Goal: Find specific page/section: Find specific page/section

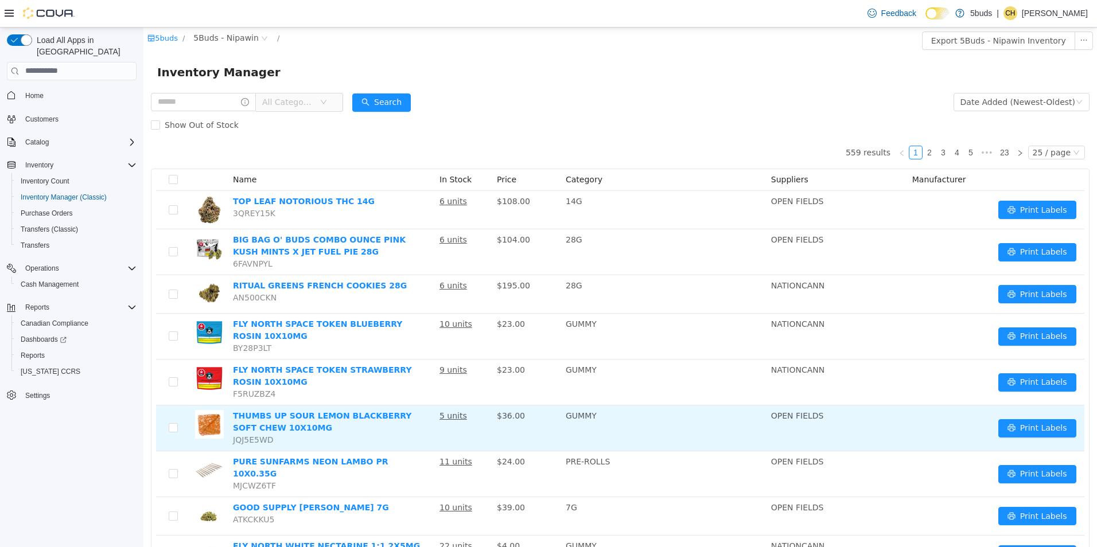
scroll to position [229, 0]
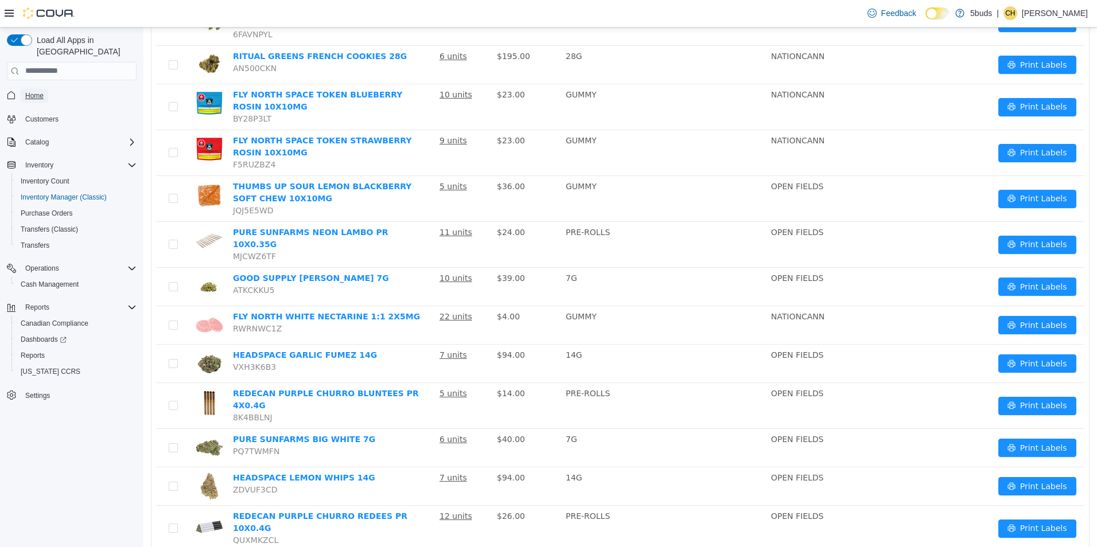
click at [43, 91] on span "Home" at bounding box center [34, 95] width 18 height 9
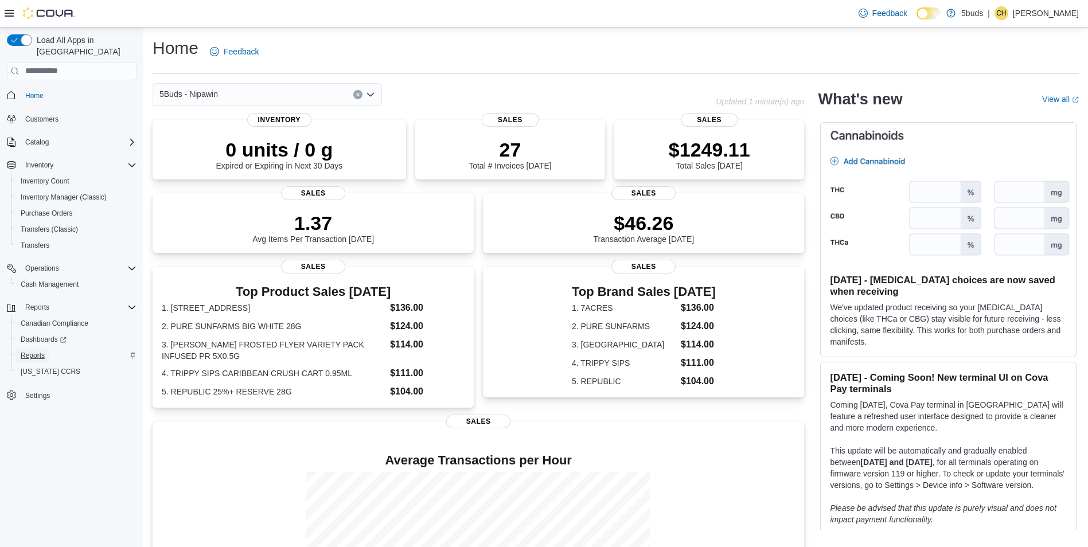
click at [44, 351] on span "Reports" at bounding box center [33, 355] width 24 height 9
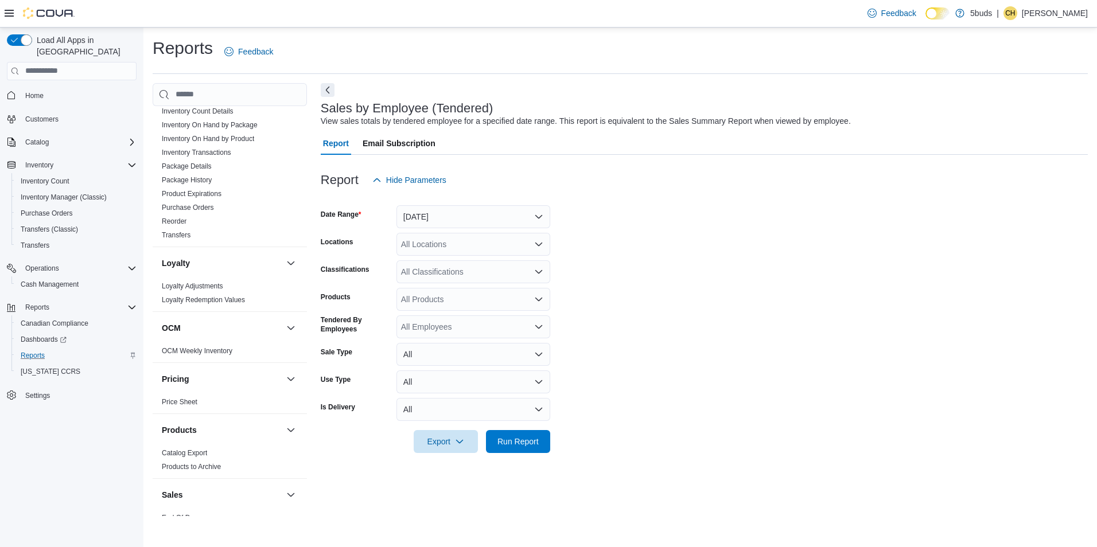
scroll to position [829, 0]
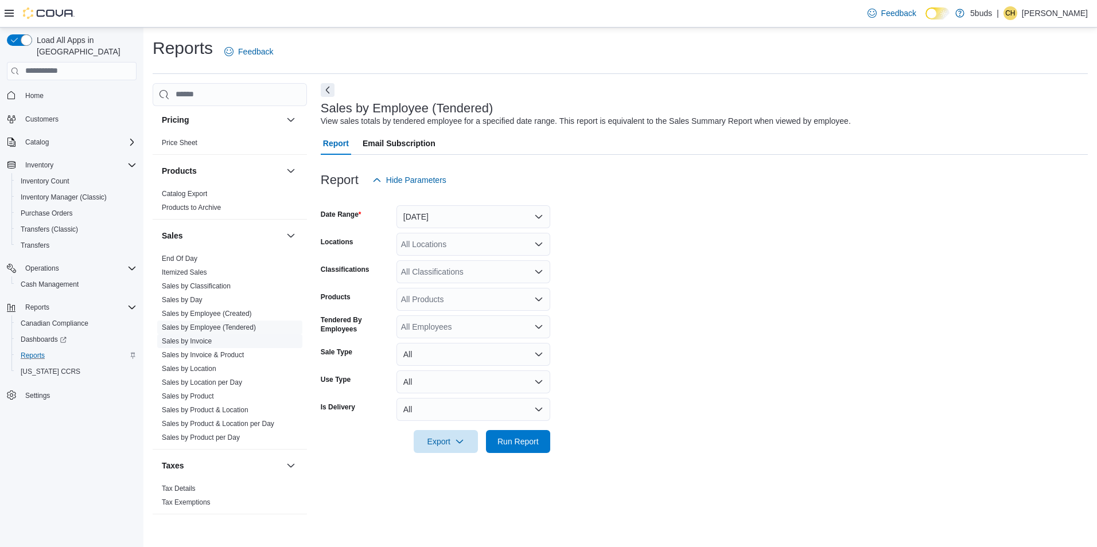
click at [205, 337] on link "Sales by Invoice" at bounding box center [187, 341] width 50 height 8
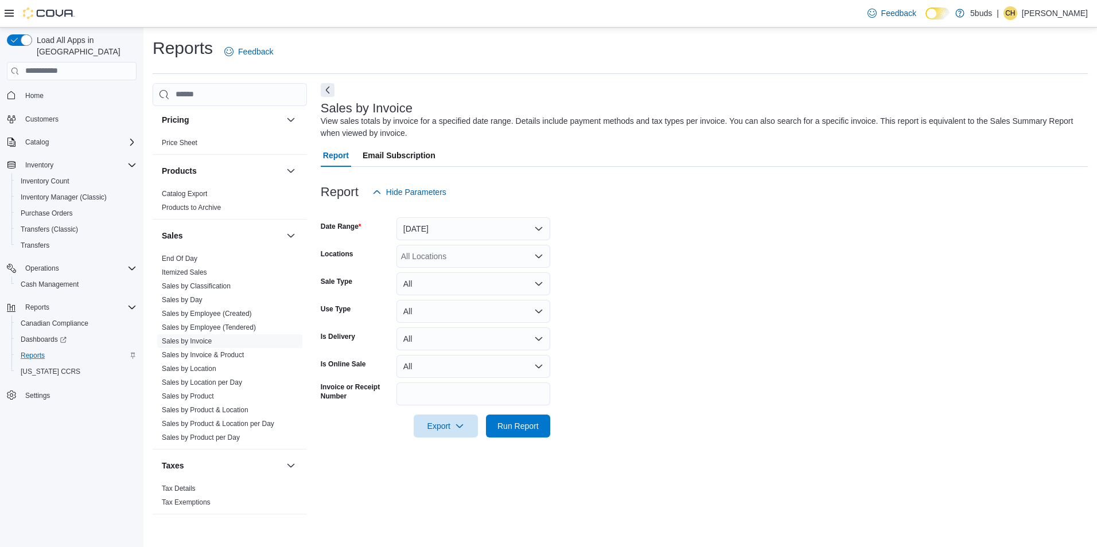
click at [538, 250] on div "All Locations" at bounding box center [473, 256] width 154 height 23
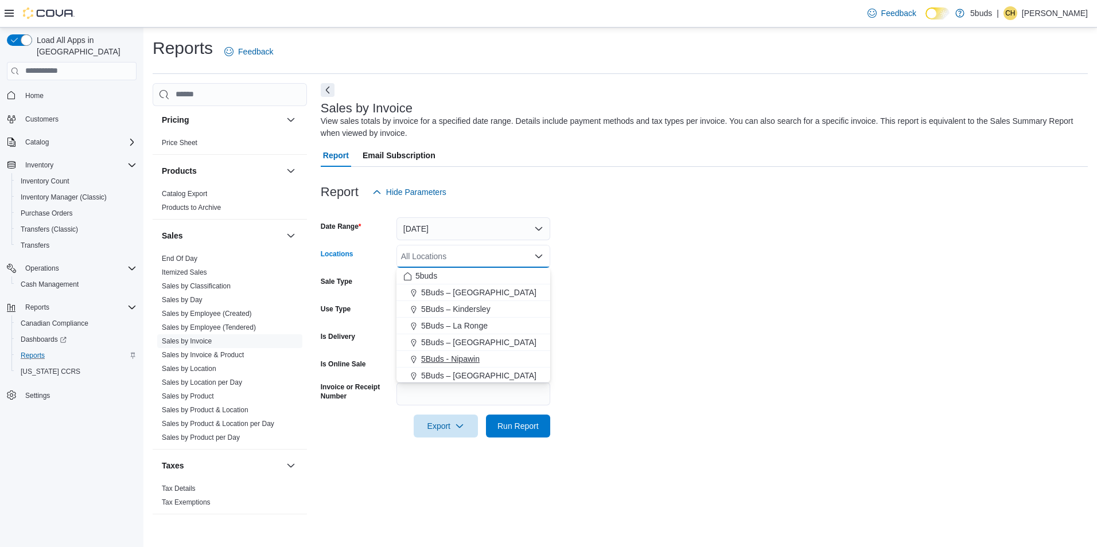
click at [504, 352] on button "5Buds - Nipawin" at bounding box center [473, 359] width 154 height 17
click at [545, 230] on button "Yesterday" at bounding box center [473, 228] width 154 height 23
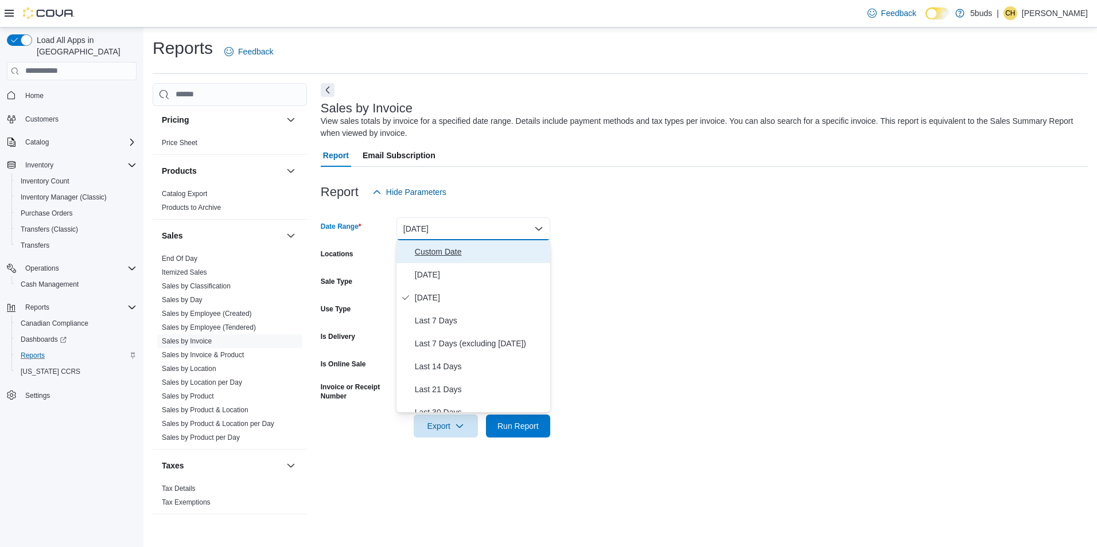
click at [494, 251] on span "Custom Date" at bounding box center [480, 252] width 131 height 14
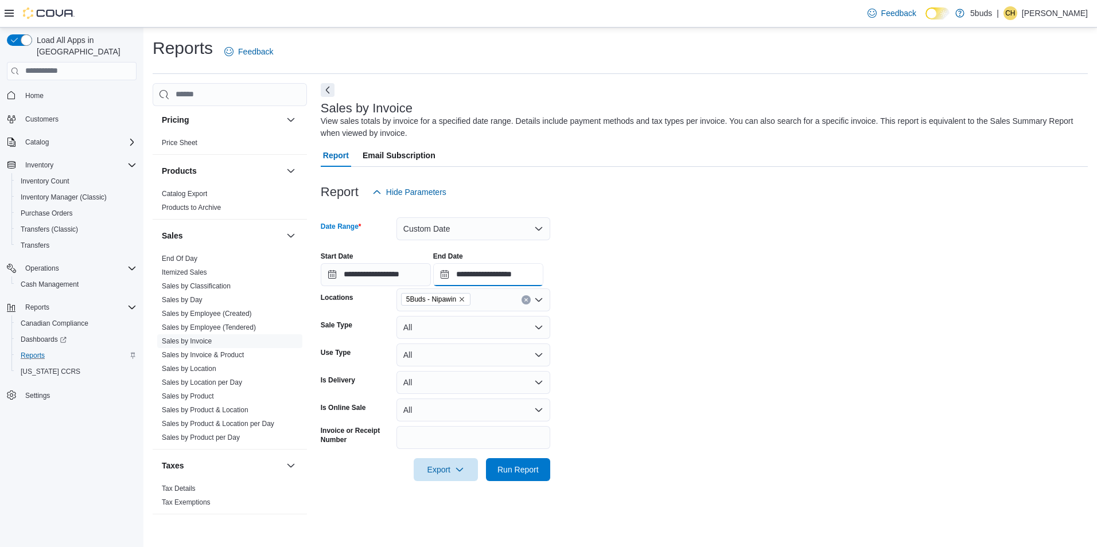
click at [543, 279] on input "**********" at bounding box center [488, 274] width 110 height 23
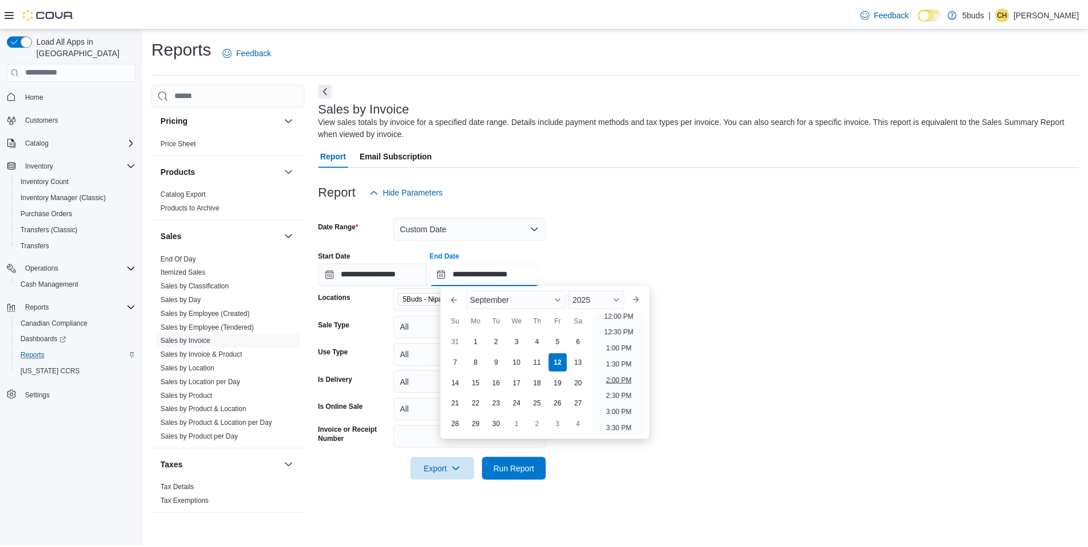
scroll to position [365, 0]
click at [628, 344] on li "12:00 PM" at bounding box center [624, 344] width 38 height 14
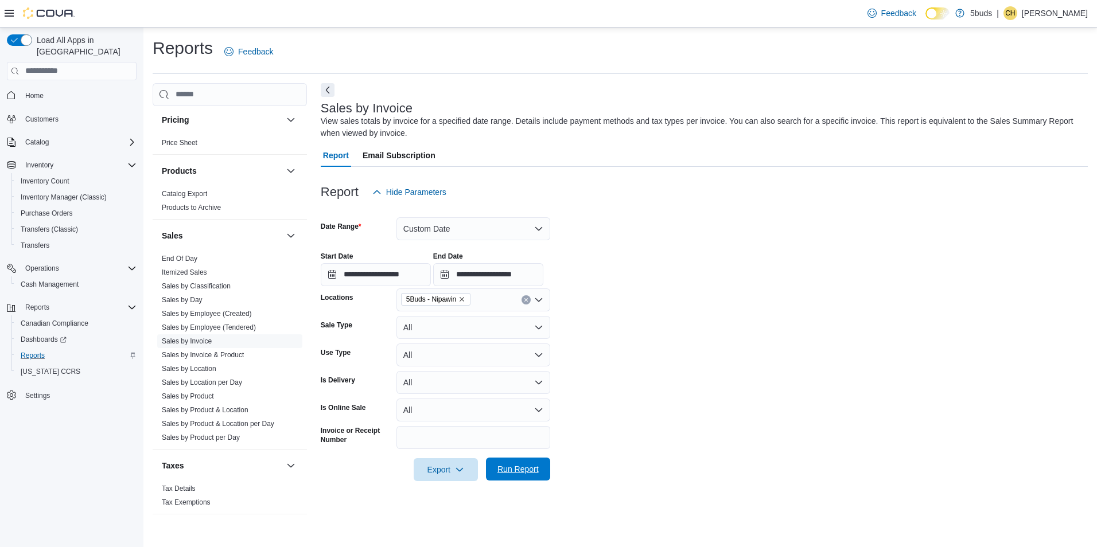
click at [535, 467] on span "Run Report" at bounding box center [517, 469] width 41 height 11
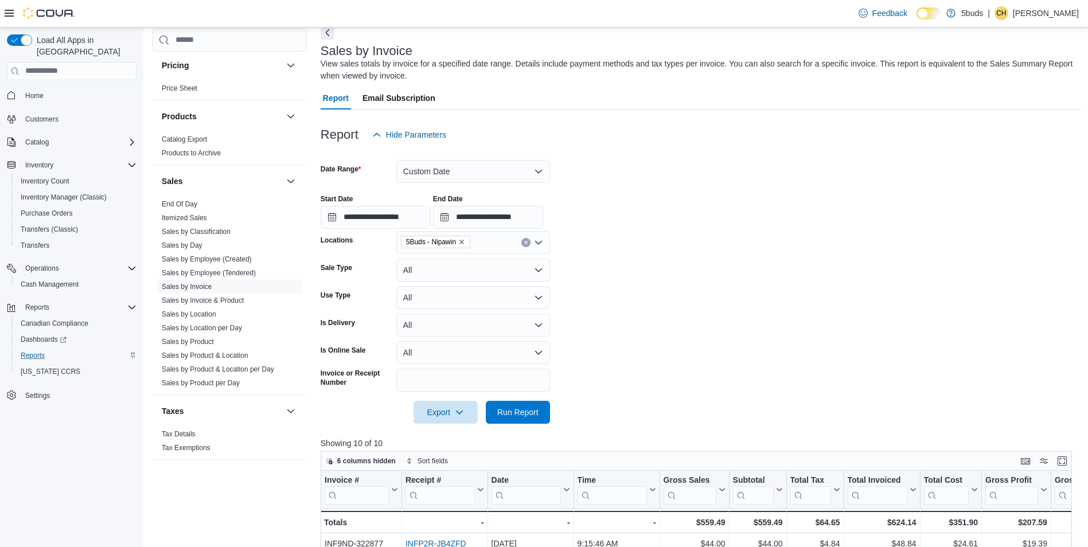
scroll to position [115, 0]
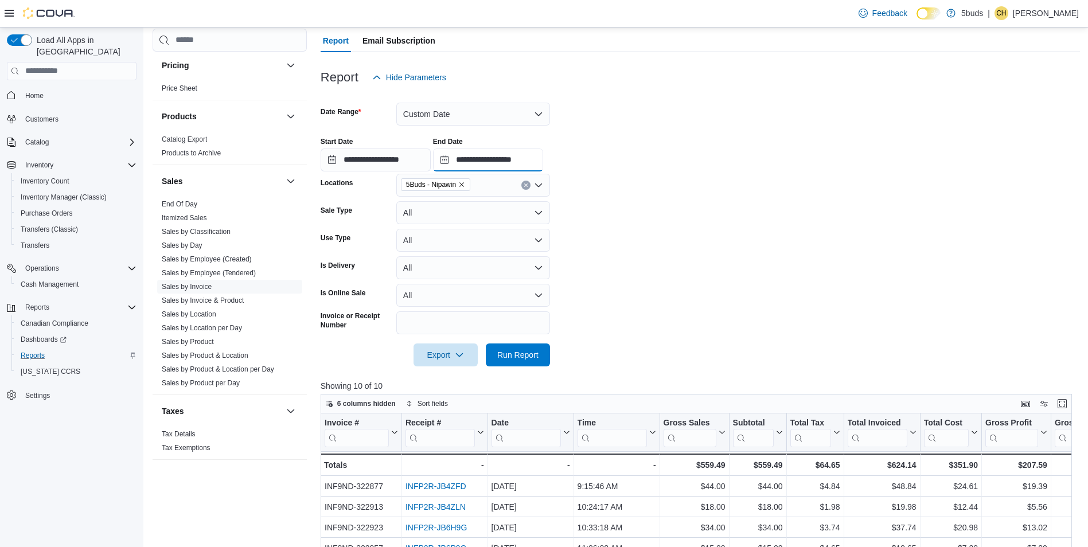
click at [543, 164] on input "**********" at bounding box center [488, 160] width 110 height 23
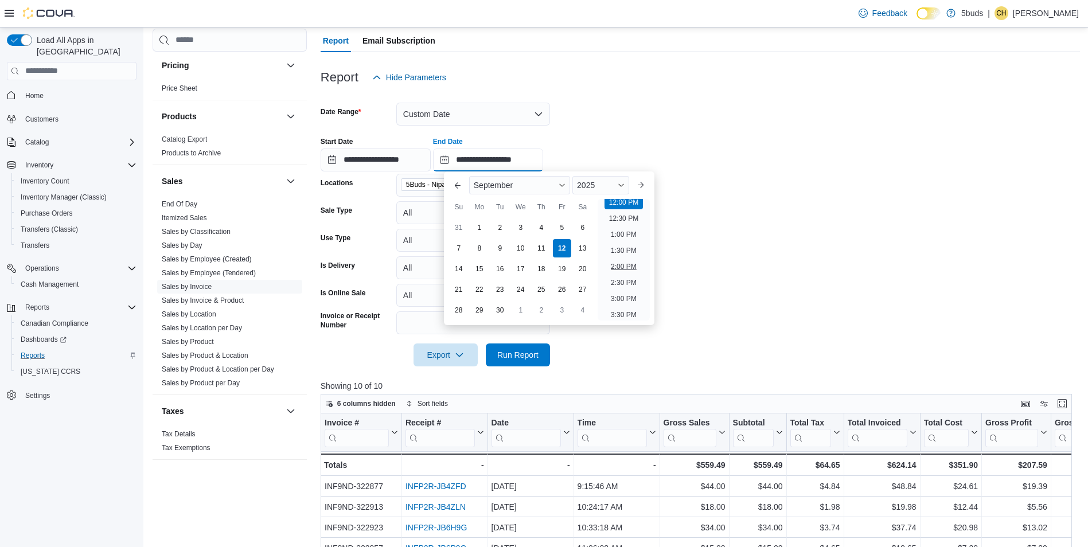
scroll to position [364, 0]
click at [621, 203] on li "11:00 AM" at bounding box center [624, 198] width 38 height 14
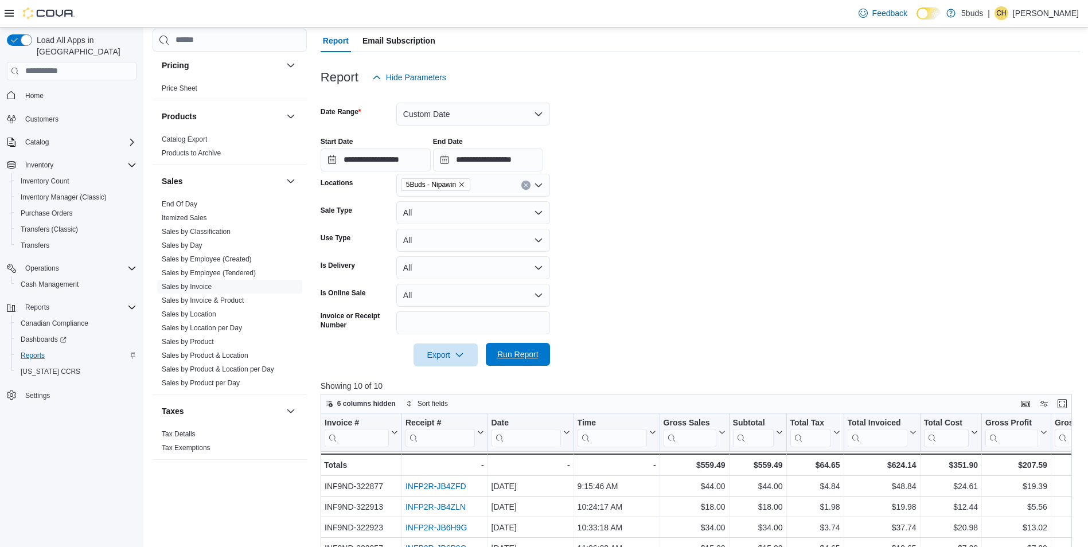
click at [544, 358] on button "Run Report" at bounding box center [518, 354] width 64 height 23
drag, startPoint x: 521, startPoint y: 364, endPoint x: 601, endPoint y: 353, distance: 81.0
click at [521, 364] on span "Run Report" at bounding box center [518, 355] width 50 height 23
click at [543, 158] on input "**********" at bounding box center [488, 160] width 110 height 23
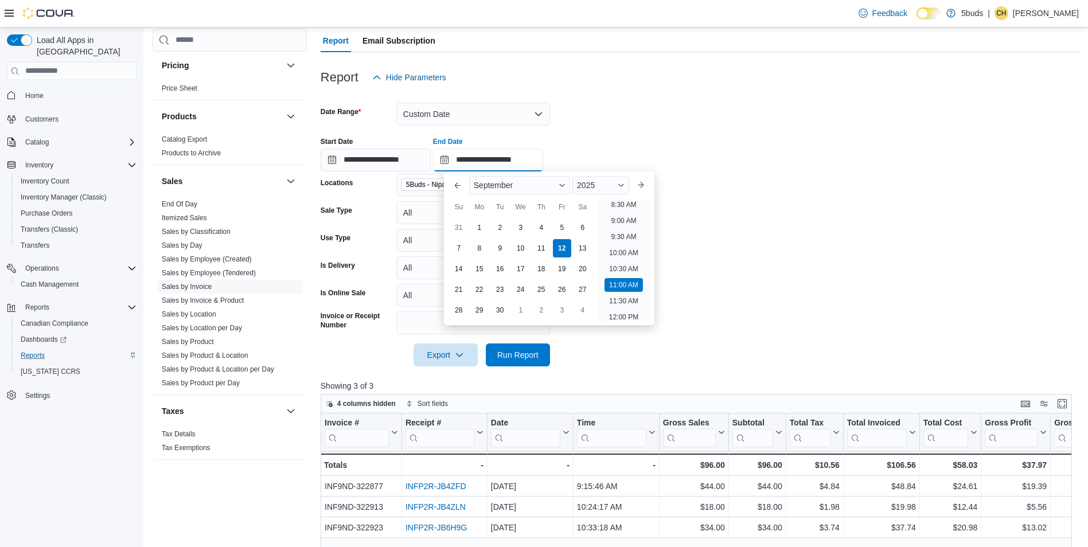
scroll to position [274, 0]
click at [630, 259] on li "10:00 AM" at bounding box center [624, 255] width 38 height 14
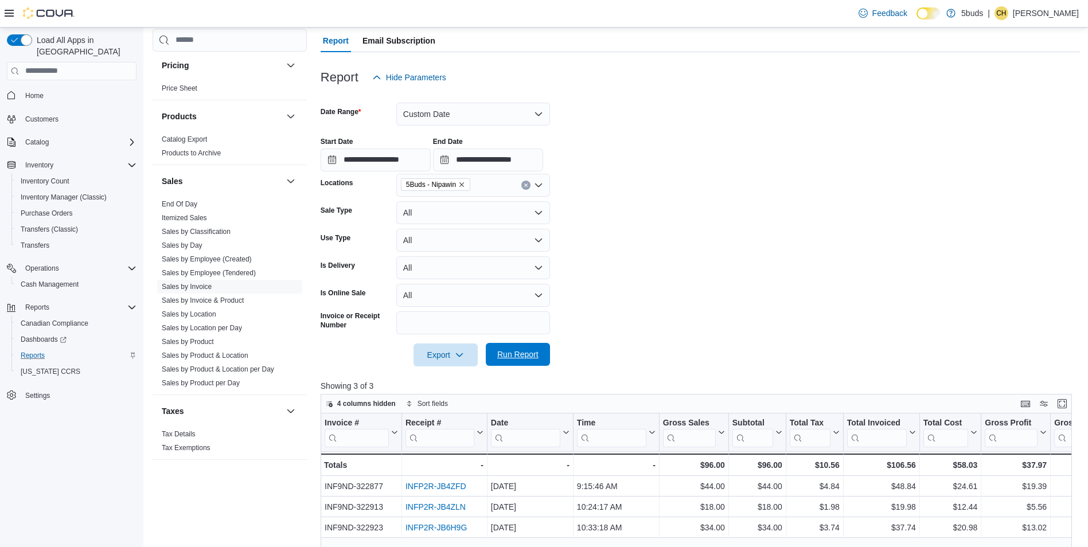
click at [519, 357] on span "Run Report" at bounding box center [517, 354] width 41 height 11
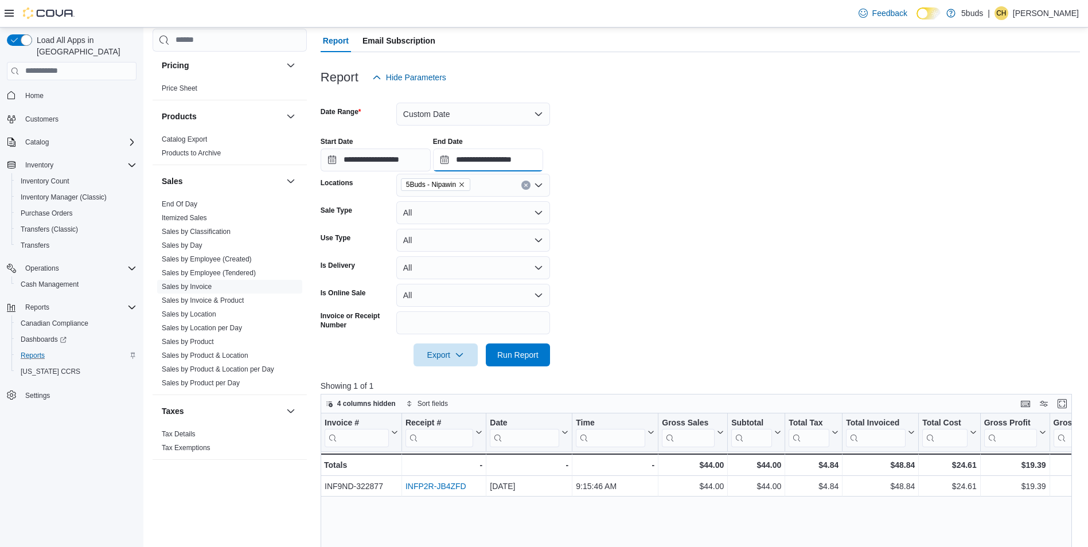
click at [542, 161] on input "**********" at bounding box center [488, 160] width 110 height 23
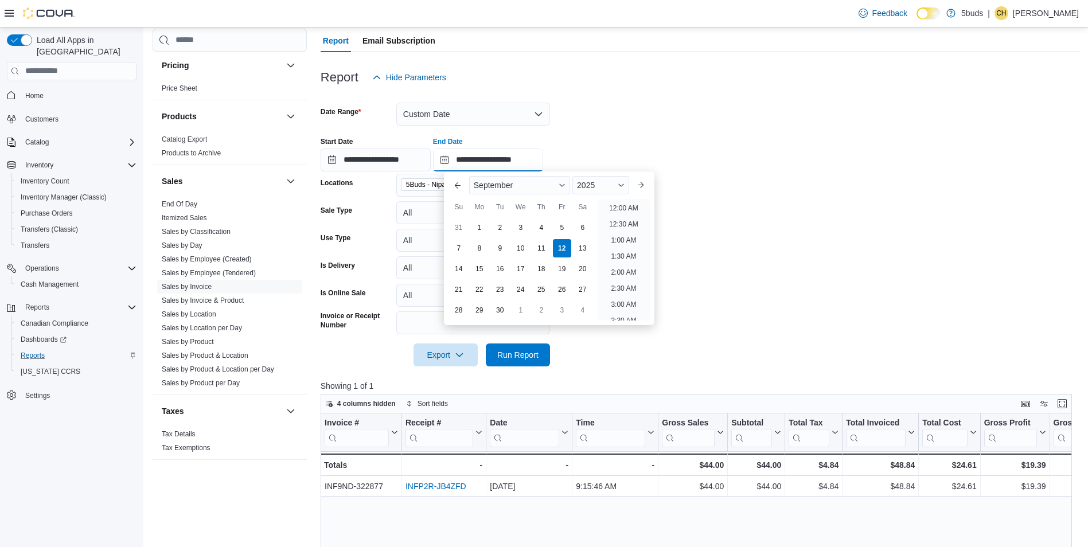
scroll to position [357, 0]
click at [633, 205] on li "11:00 AM" at bounding box center [624, 205] width 38 height 14
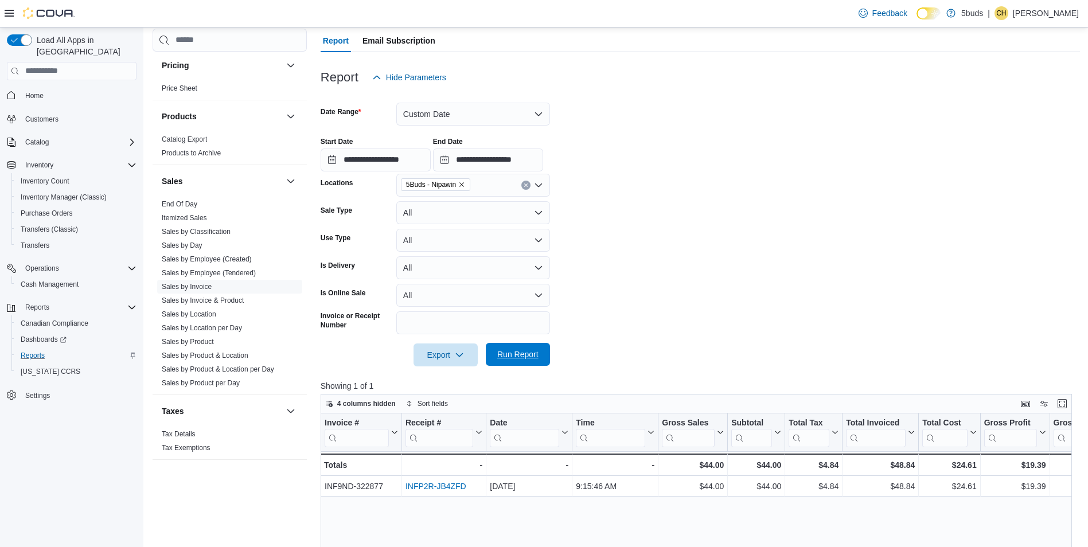
click at [535, 356] on span "Run Report" at bounding box center [517, 354] width 41 height 11
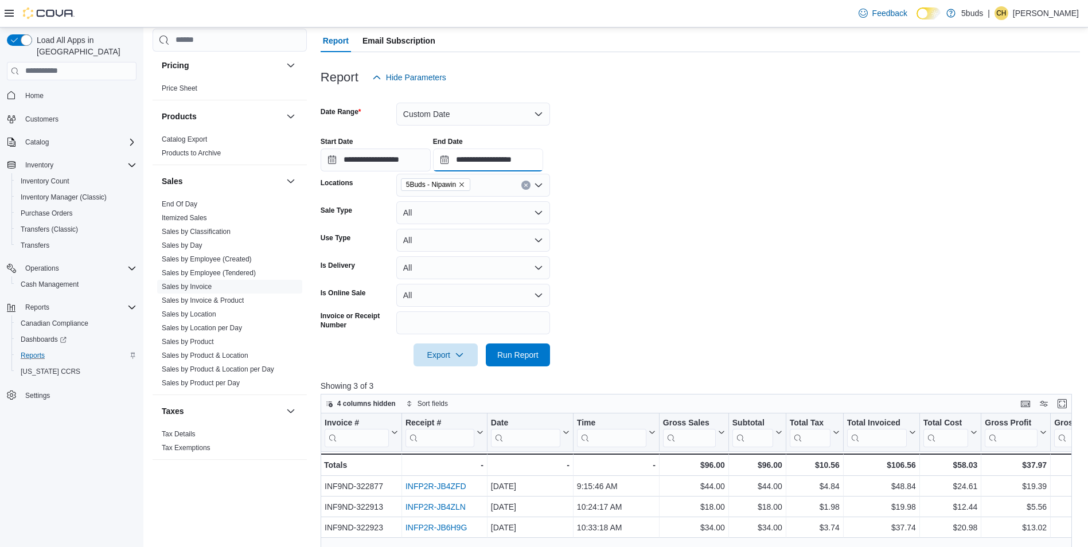
click at [543, 159] on input "**********" at bounding box center [488, 160] width 110 height 23
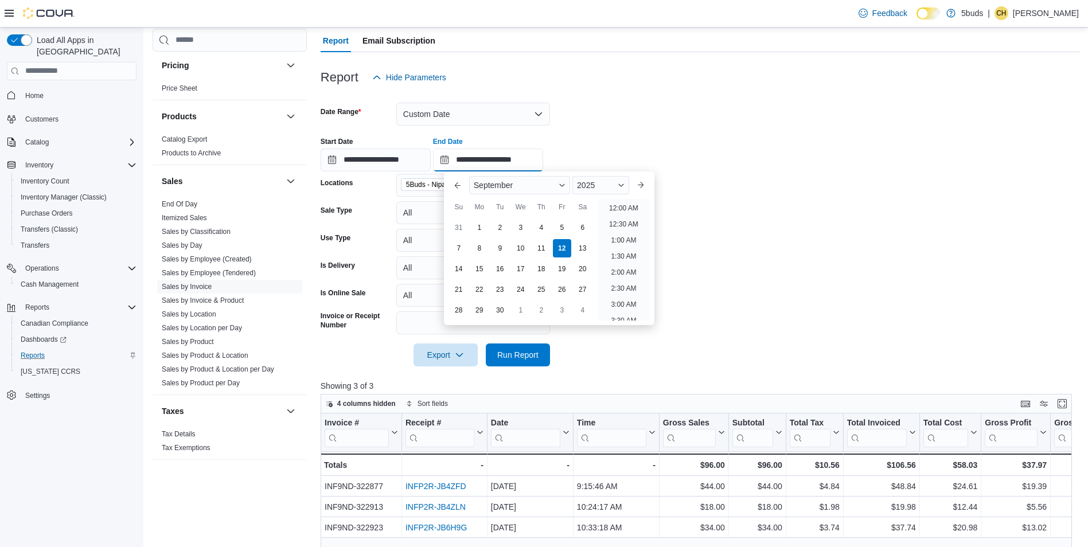
scroll to position [389, 0]
click at [637, 207] on li "12:00 PM" at bounding box center [624, 205] width 38 height 14
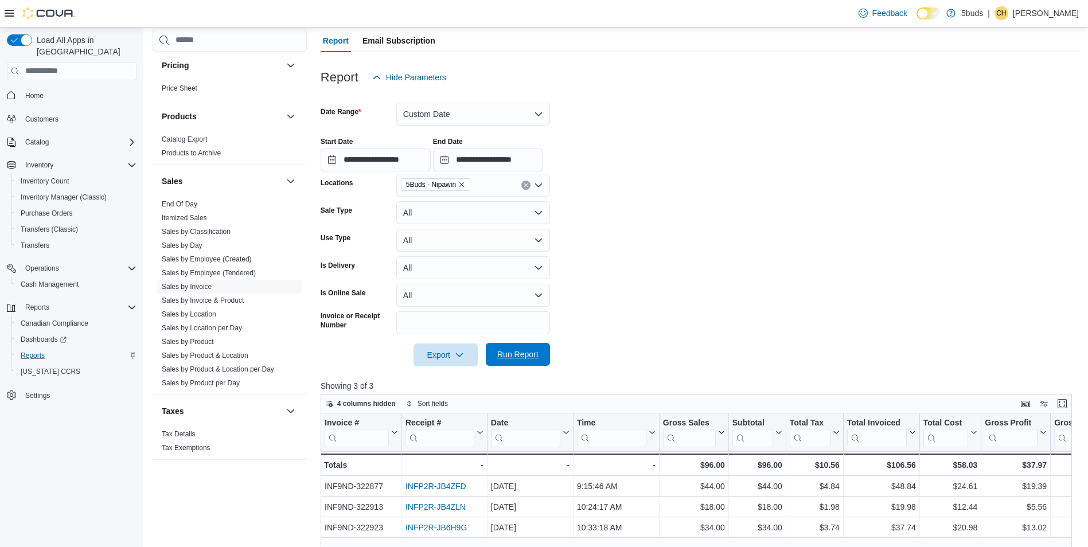
click at [527, 358] on span "Run Report" at bounding box center [517, 354] width 41 height 11
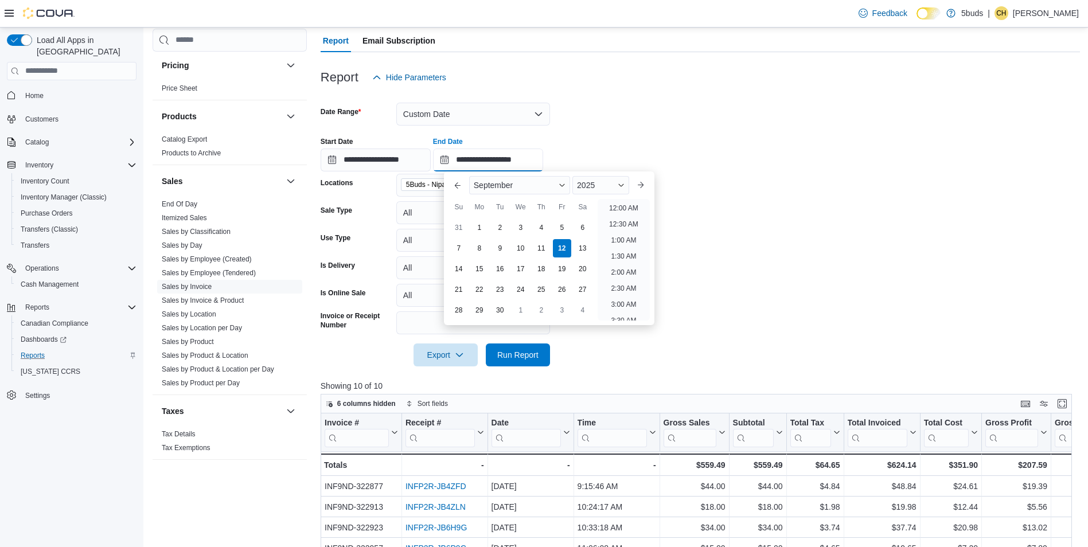
click at [543, 164] on input "**********" at bounding box center [488, 160] width 110 height 23
click at [623, 207] on li "1:00 PM" at bounding box center [623, 205] width 35 height 14
type input "**********"
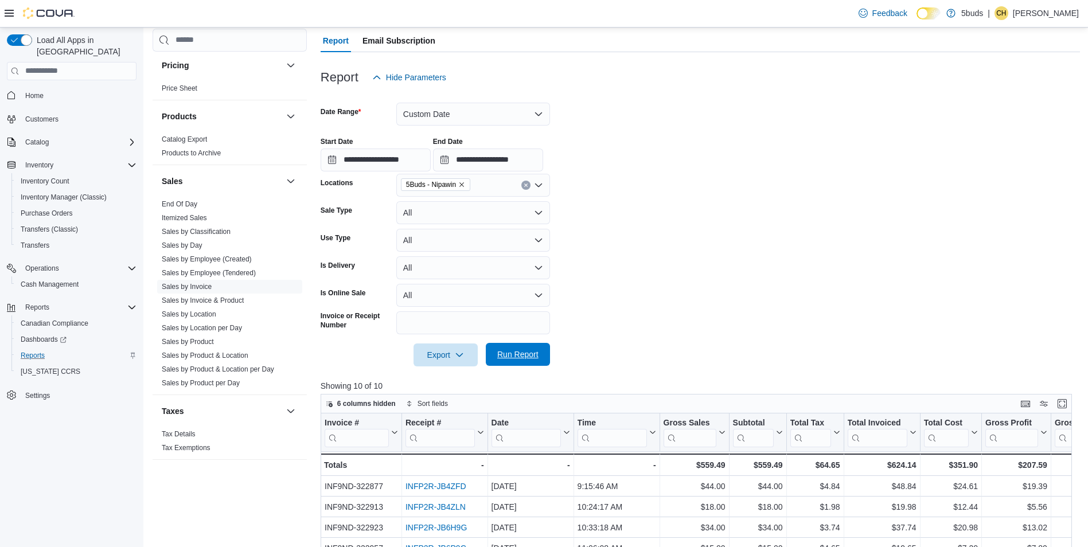
click at [544, 353] on button "Run Report" at bounding box center [518, 354] width 64 height 23
click at [52, 88] on span "Home" at bounding box center [79, 95] width 116 height 14
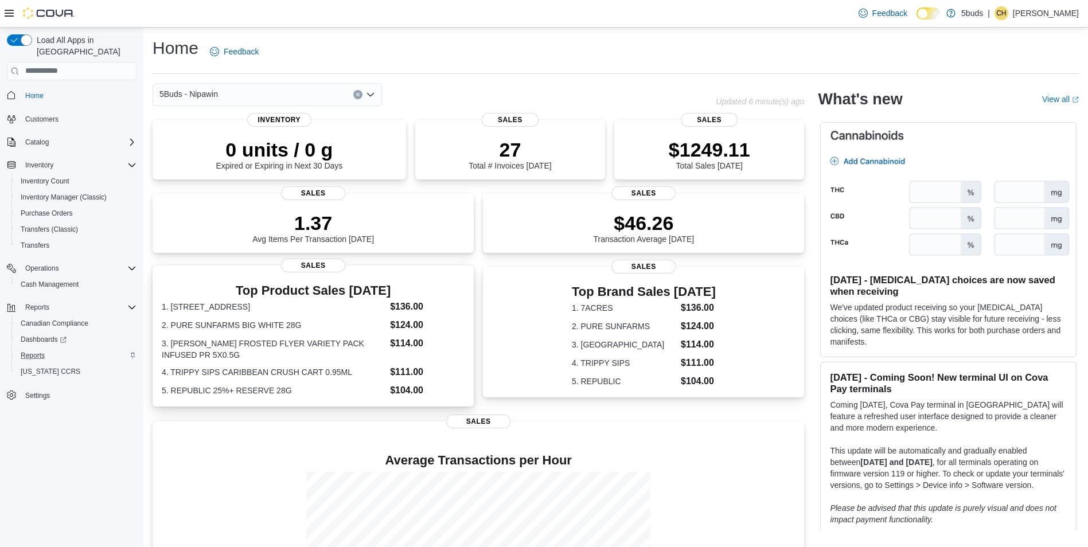
click at [195, 293] on h3 "Top Product Sales [DATE]" at bounding box center [313, 291] width 303 height 14
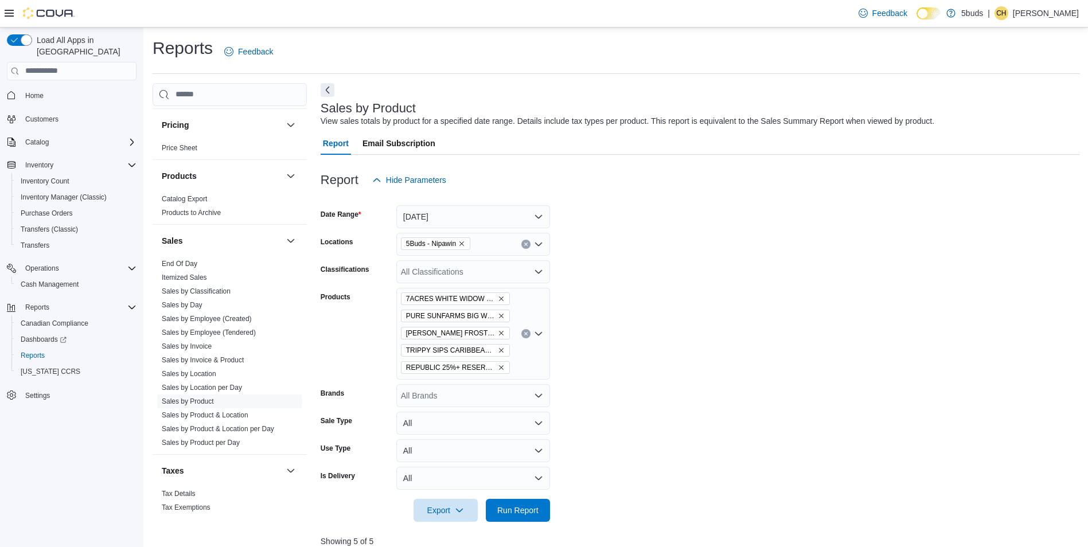
scroll to position [829, 0]
click at [201, 392] on link "Sales by Product" at bounding box center [188, 396] width 52 height 8
click at [526, 336] on icon "Clear input" at bounding box center [526, 334] width 5 height 5
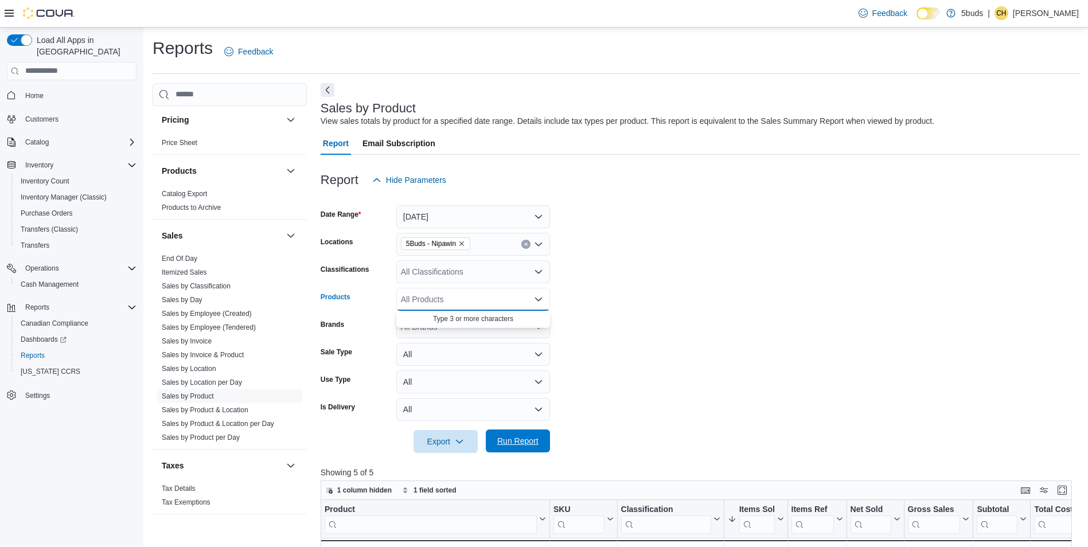
click at [518, 437] on span "Run Report" at bounding box center [517, 440] width 41 height 11
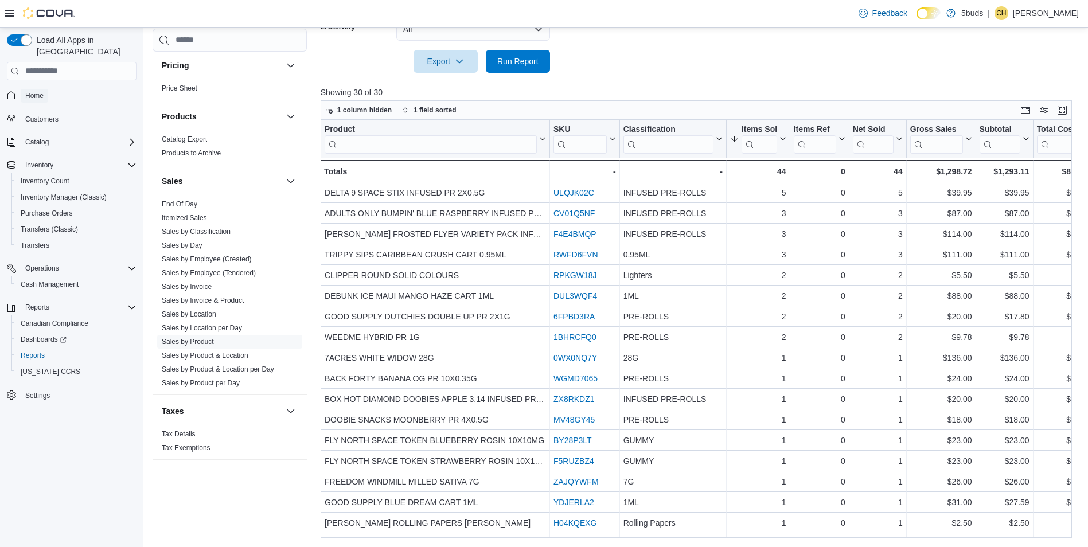
click at [30, 91] on span "Home" at bounding box center [34, 95] width 18 height 9
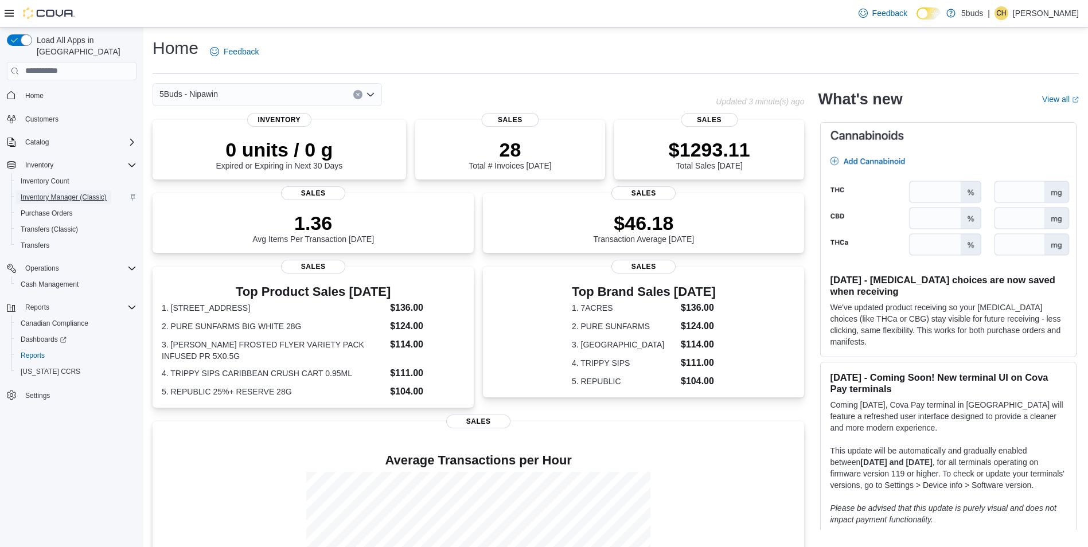
click at [72, 193] on span "Inventory Manager (Classic)" at bounding box center [64, 197] width 86 height 9
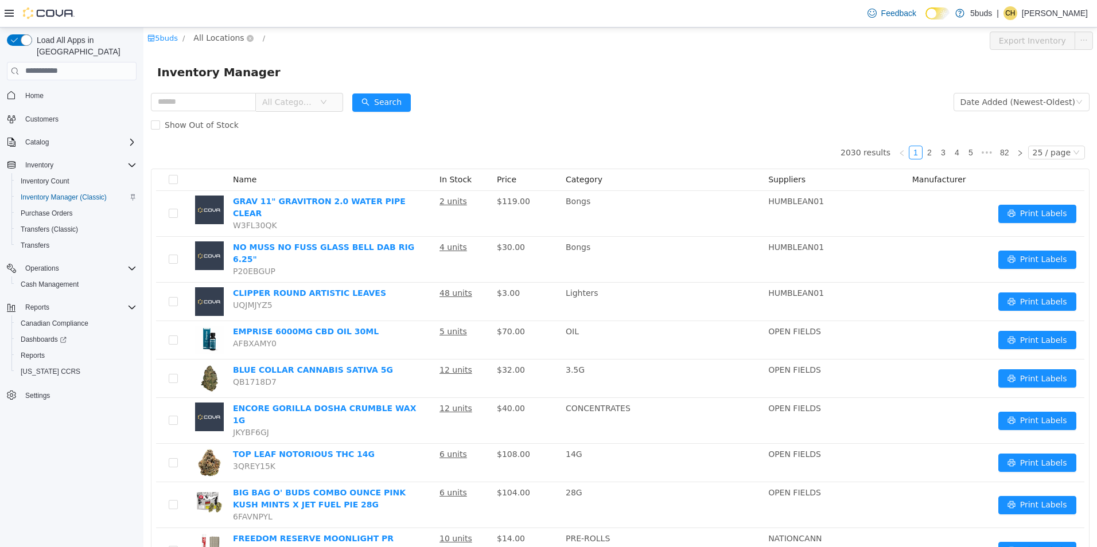
click at [230, 41] on span "All Locations" at bounding box center [218, 37] width 50 height 13
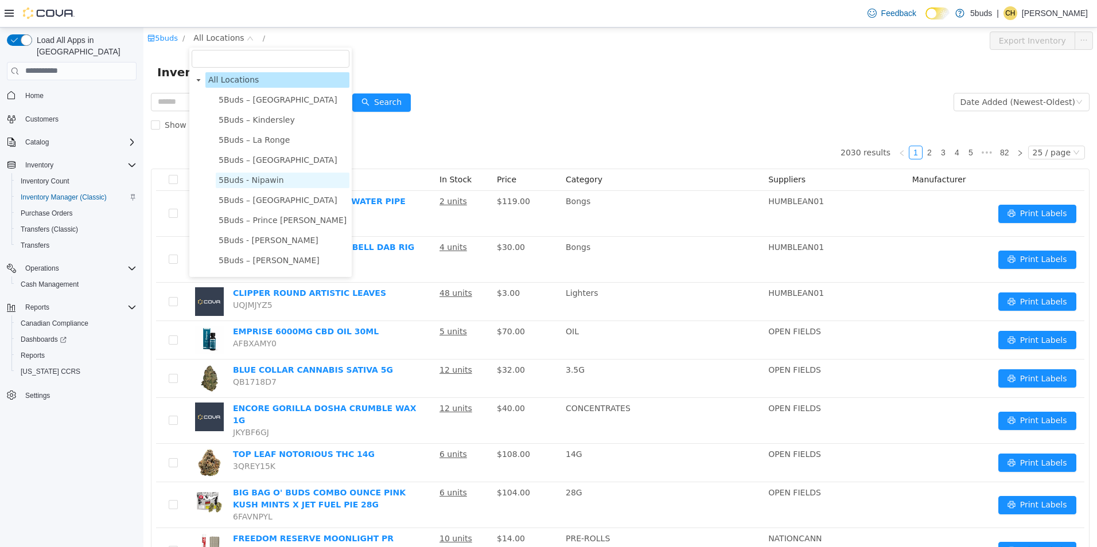
click at [262, 184] on span "5Buds - Nipawin" at bounding box center [251, 179] width 65 height 9
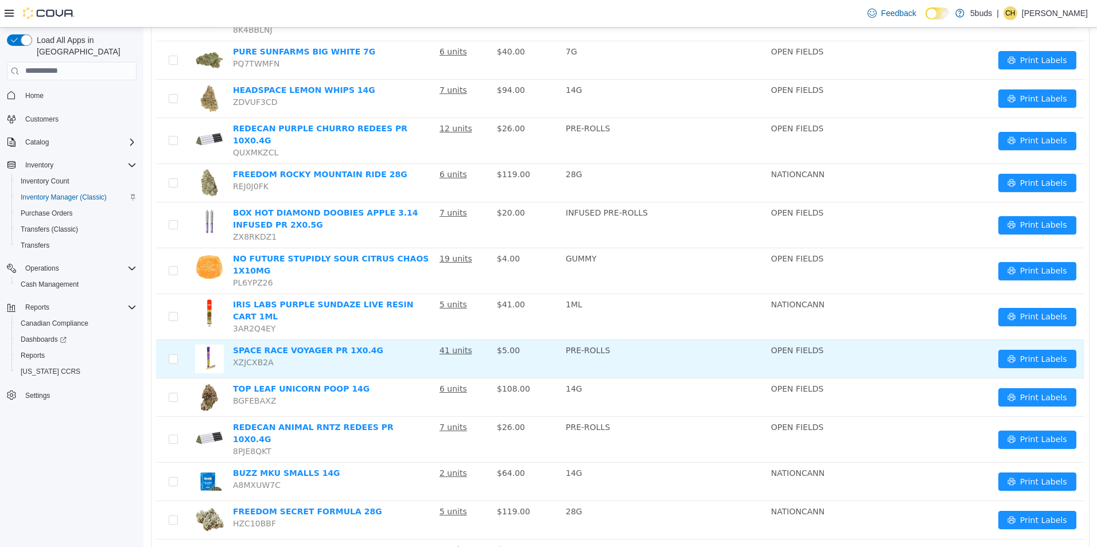
scroll to position [675, 0]
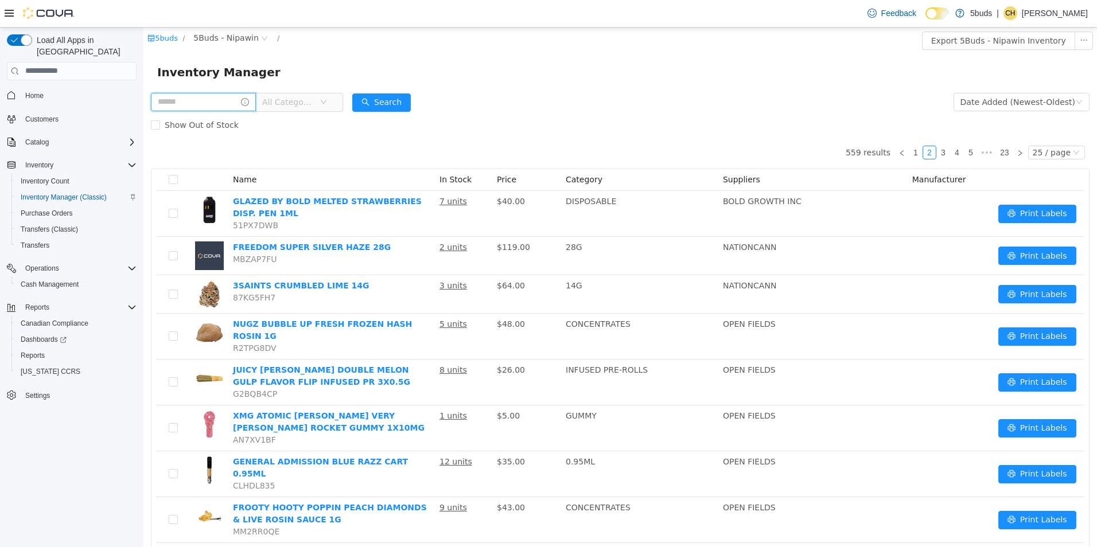
click at [184, 101] on input "text" at bounding box center [203, 101] width 105 height 18
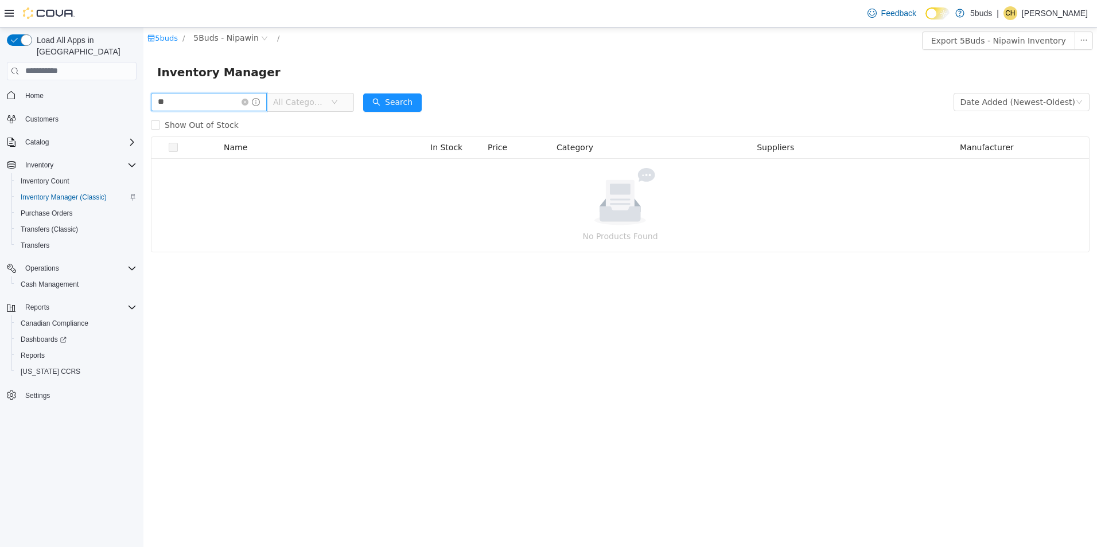
type input "*"
type input "*******"
click at [248, 102] on icon "icon: close-circle" at bounding box center [245, 101] width 7 height 7
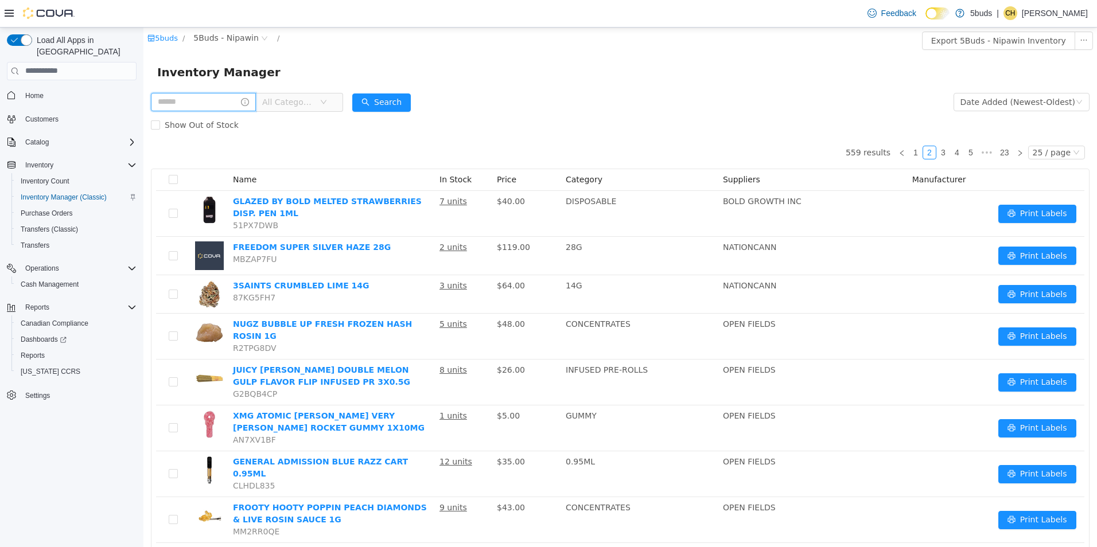
click at [217, 103] on input "text" at bounding box center [203, 101] width 105 height 18
type input "*****"
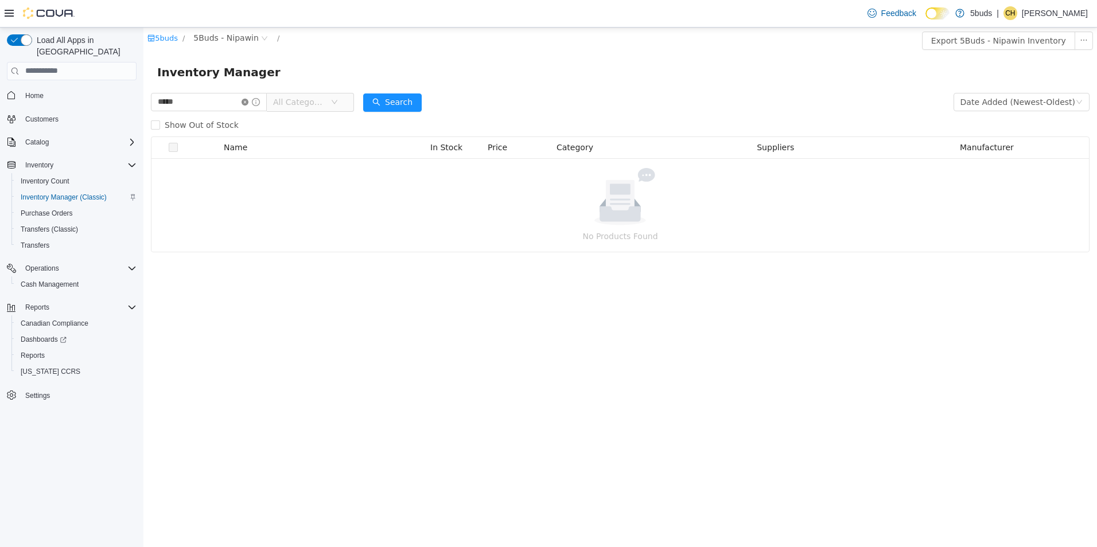
click at [248, 101] on icon "icon: close-circle" at bounding box center [245, 101] width 7 height 7
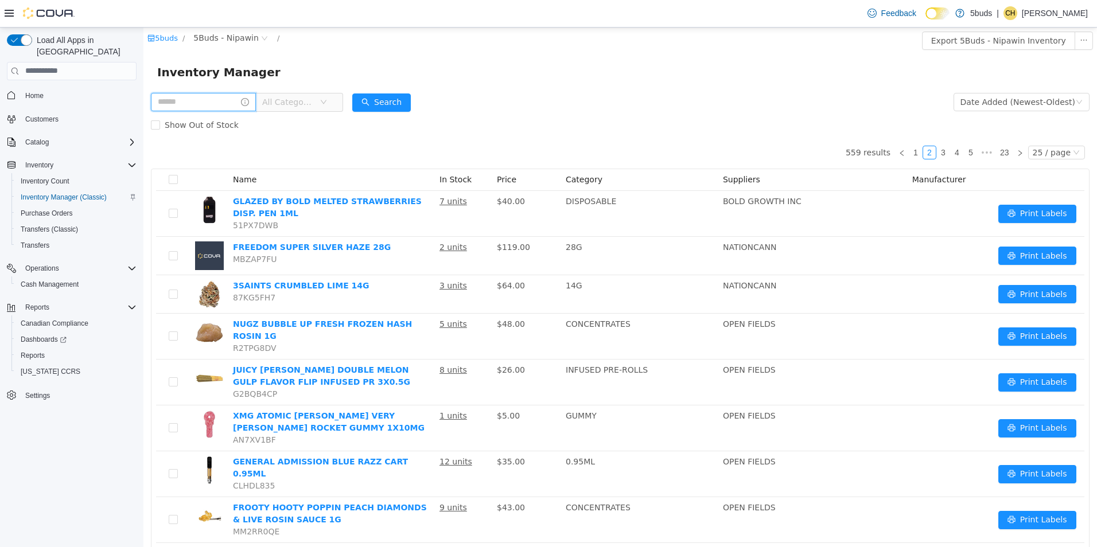
click at [197, 99] on input "text" at bounding box center [203, 101] width 105 height 18
type input "*****"
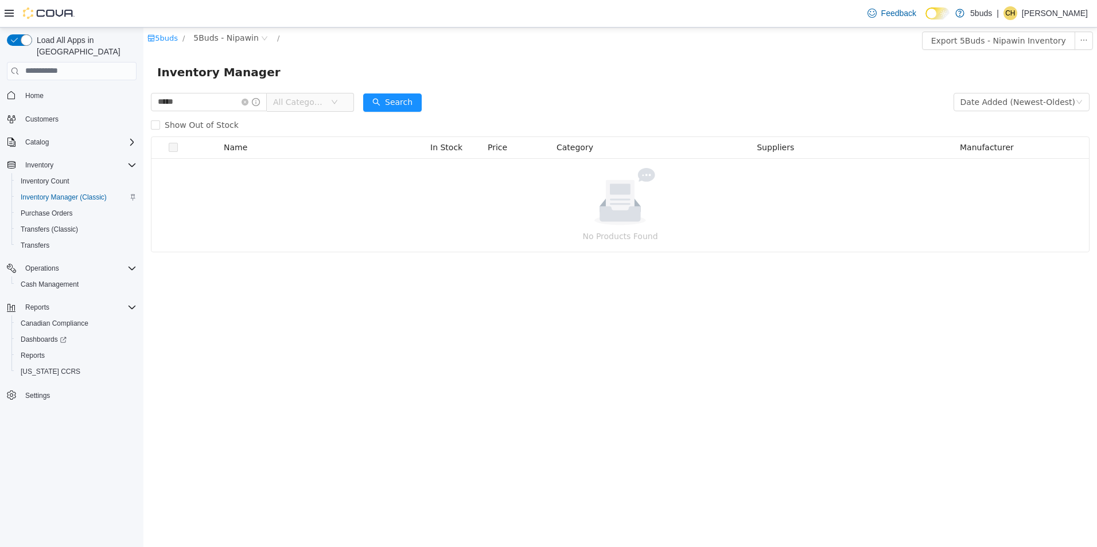
click at [53, 88] on span "Home" at bounding box center [79, 95] width 116 height 14
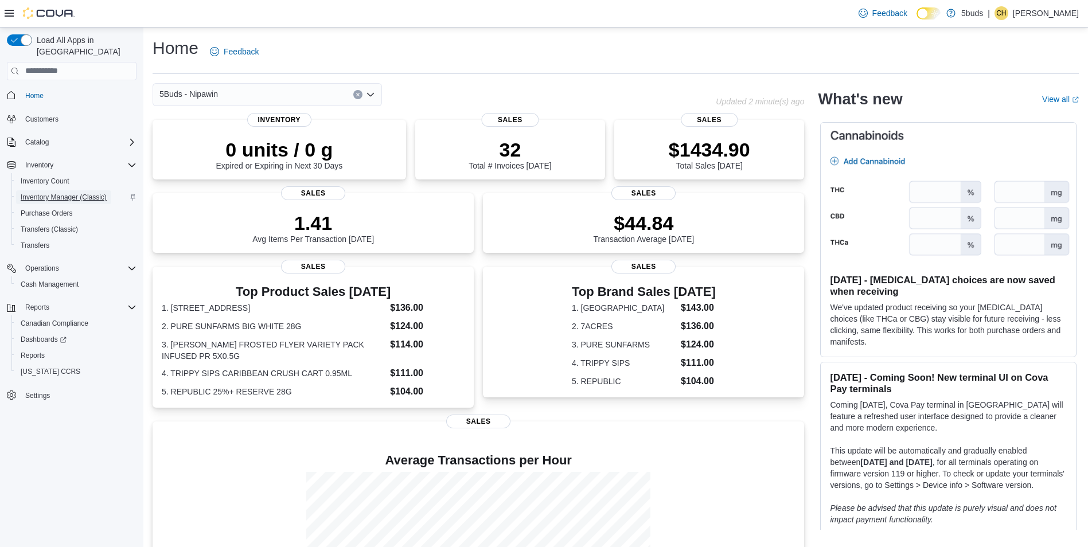
click at [72, 193] on span "Inventory Manager (Classic)" at bounding box center [64, 197] width 86 height 9
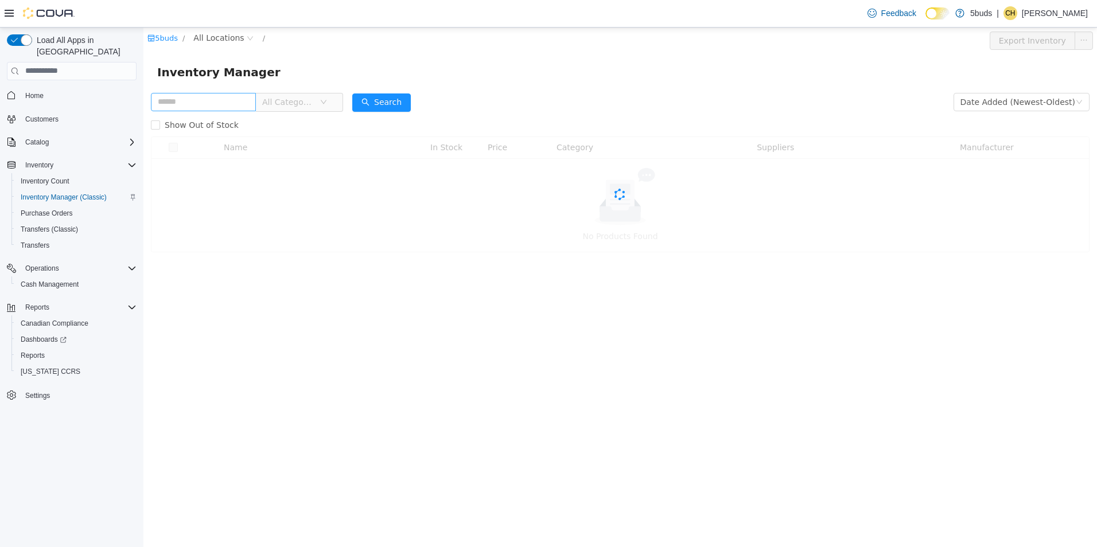
click at [204, 104] on input "text" at bounding box center [203, 101] width 105 height 18
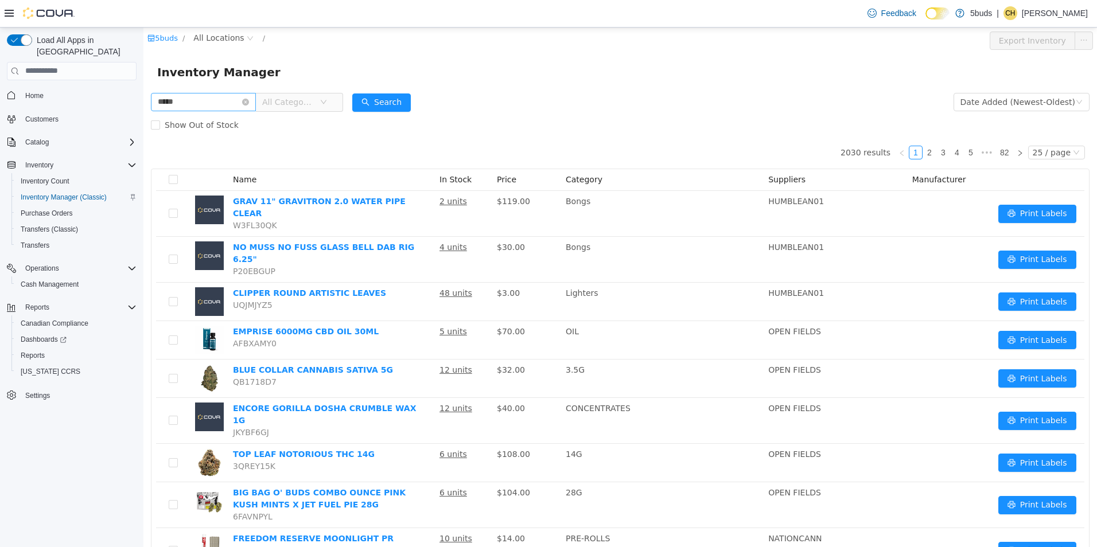
type input "*****"
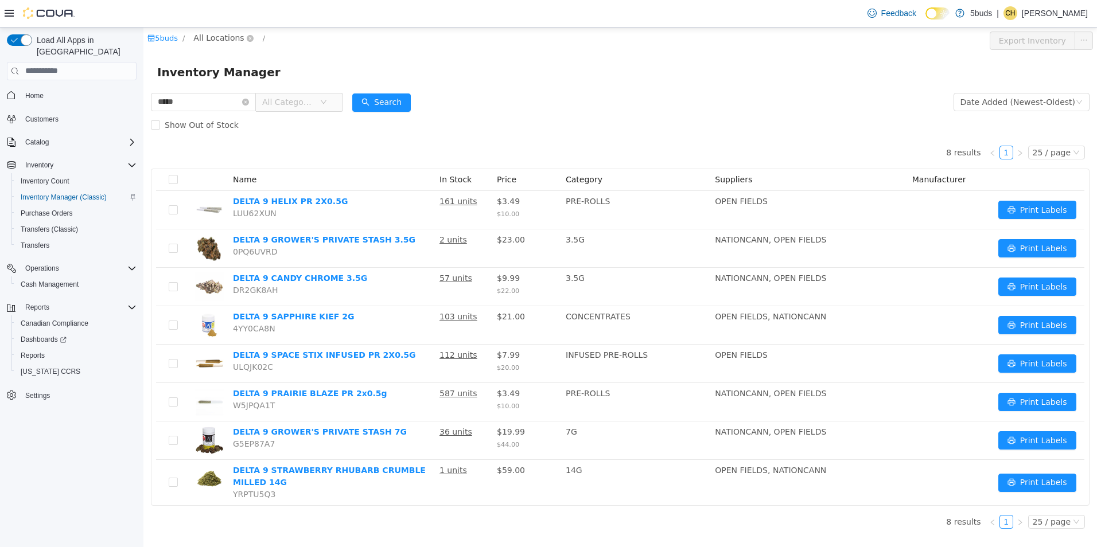
click at [227, 39] on span "All Locations" at bounding box center [218, 37] width 50 height 13
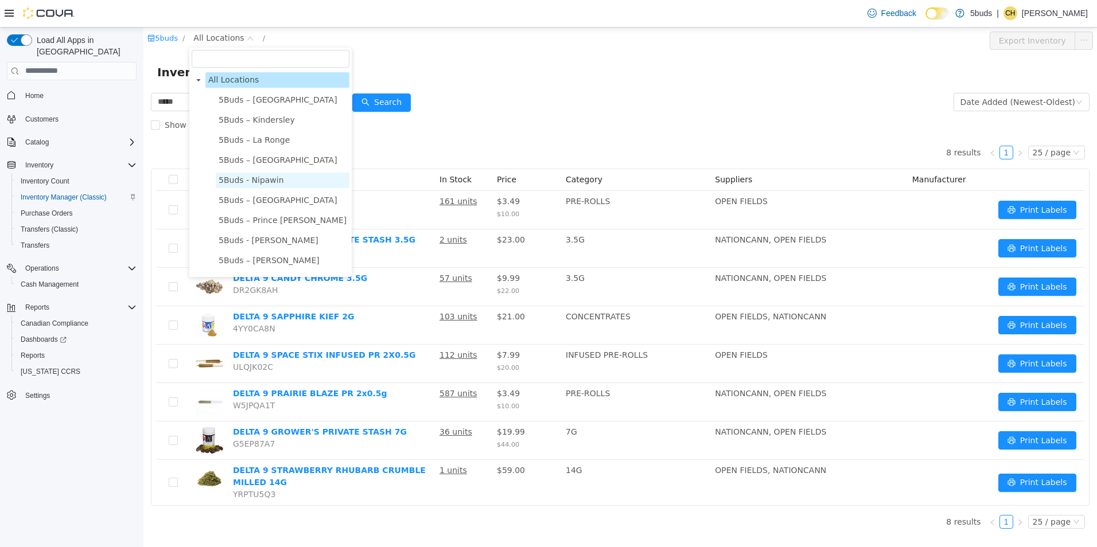
click at [271, 187] on span "5Buds - Nipawin" at bounding box center [283, 179] width 134 height 15
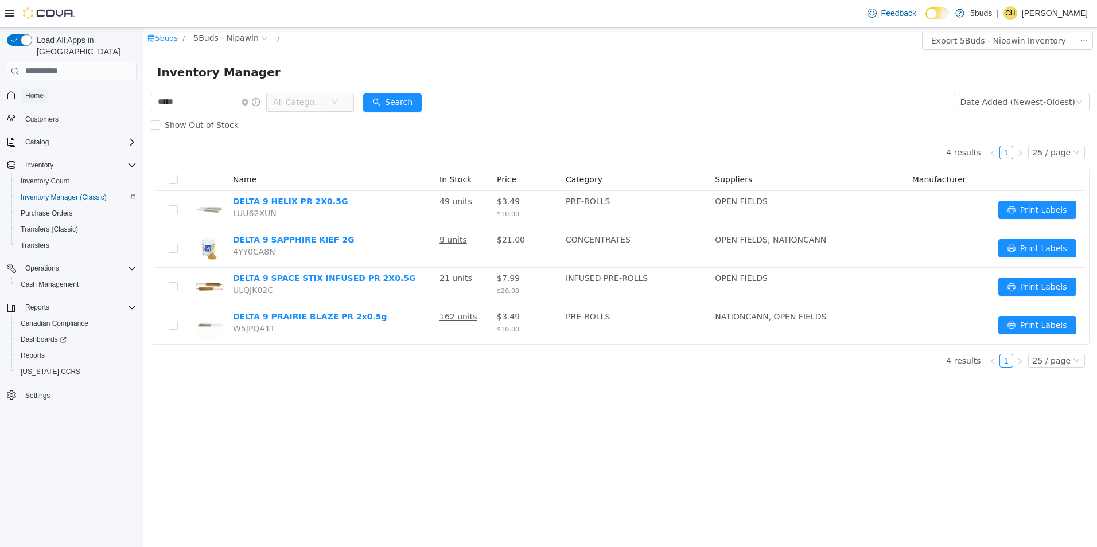
click at [36, 91] on span "Home" at bounding box center [34, 95] width 18 height 9
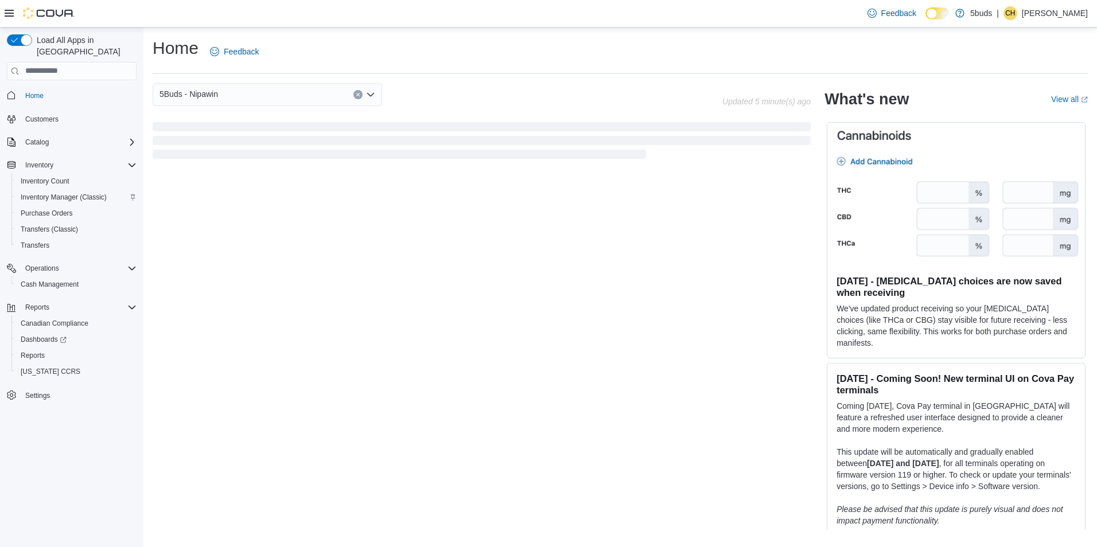
drag, startPoint x: 413, startPoint y: 49, endPoint x: 457, endPoint y: 61, distance: 45.9
click at [457, 61] on div "Home Feedback" at bounding box center [620, 52] width 935 height 30
